Goal: Task Accomplishment & Management: Manage account settings

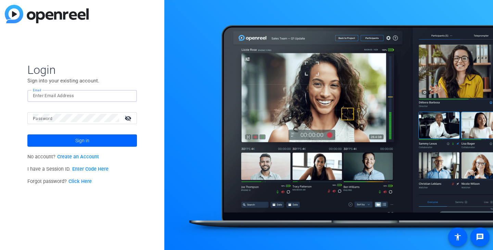
click at [70, 97] on input "Email" at bounding box center [82, 96] width 99 height 8
type input "[PERSON_NAME][EMAIL_ADDRESS][DOMAIN_NAME]"
click at [27, 134] on button "Sign in" at bounding box center [81, 140] width 109 height 12
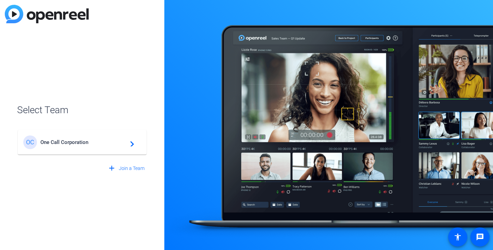
click at [76, 145] on span "One Call Corporation" at bounding box center [83, 142] width 86 height 6
